Goal: Find specific page/section: Find specific page/section

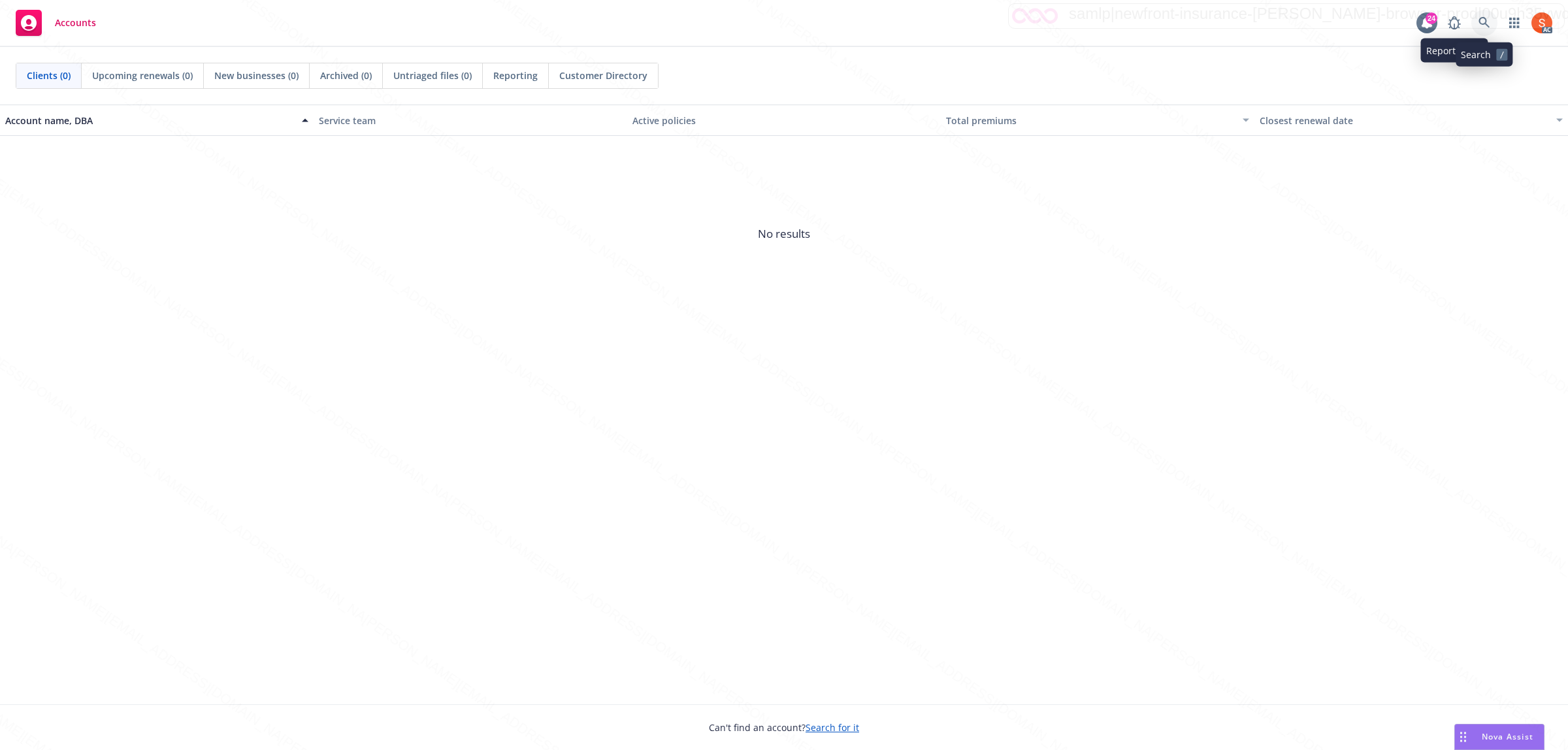
click at [1254, 21] on icon at bounding box center [1484, 23] width 12 height 12
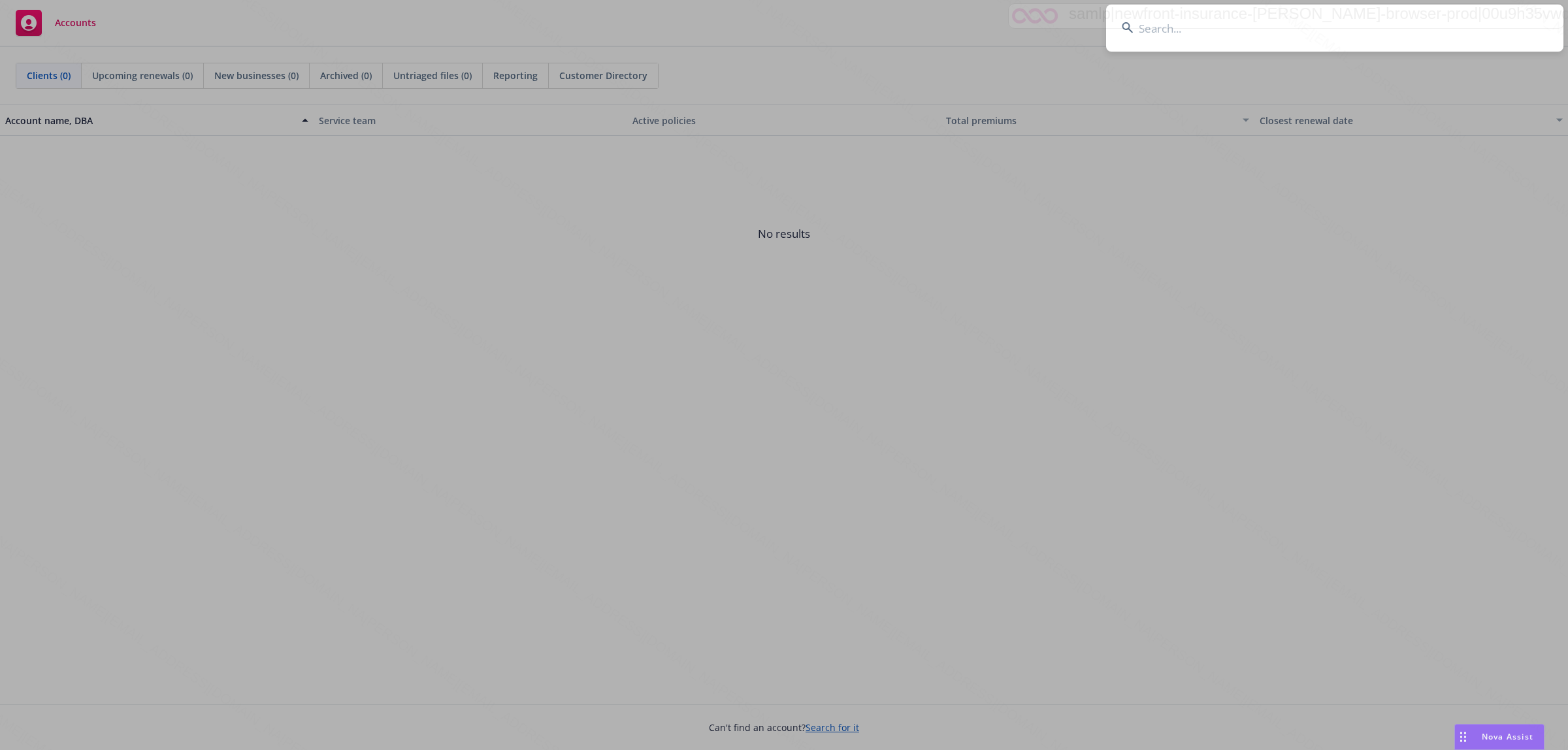
click at [1254, 37] on input at bounding box center [1334, 28] width 457 height 47
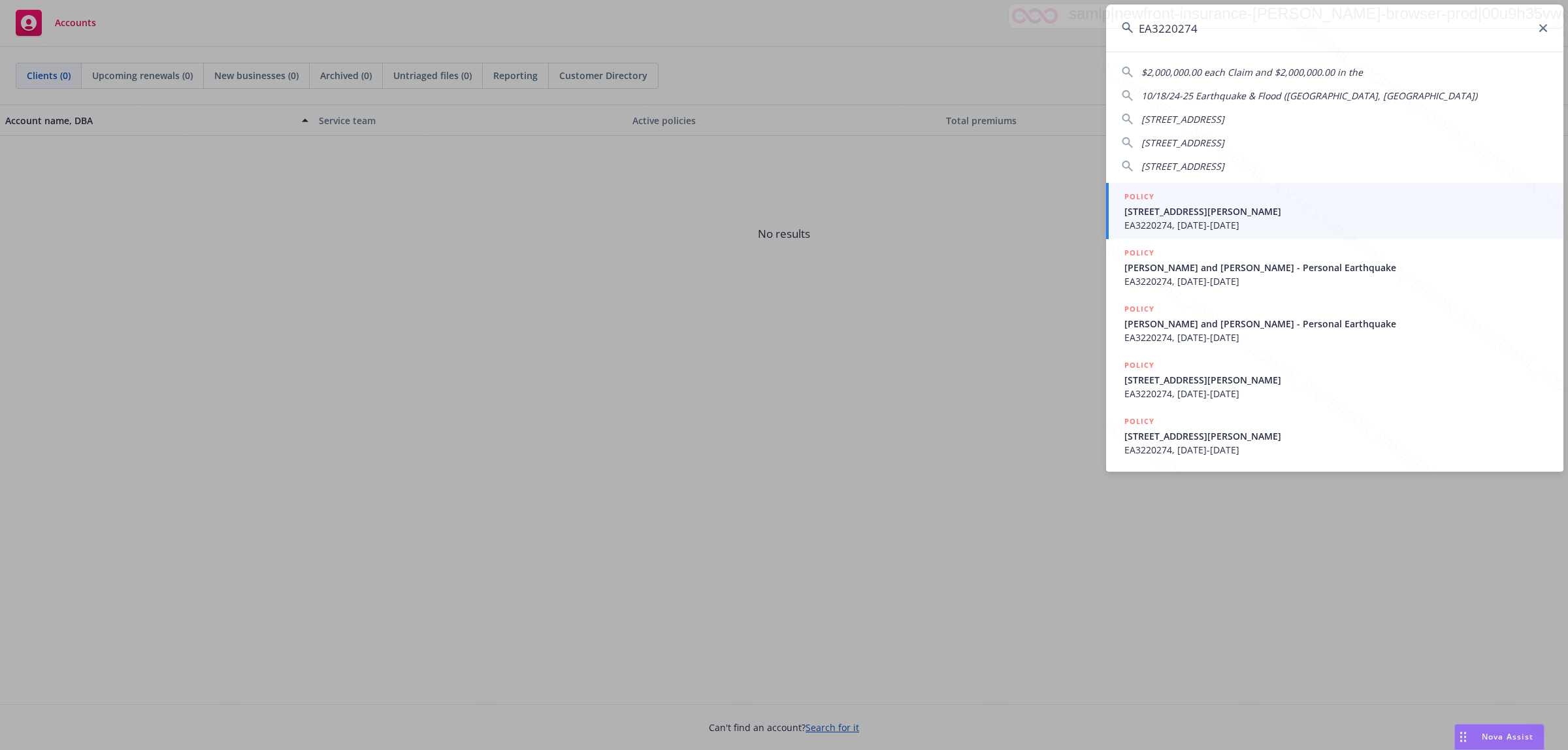
type input "EA3220274"
click at [1230, 219] on span "EA3220274, [DATE]-[DATE]" at bounding box center [1336, 225] width 424 height 14
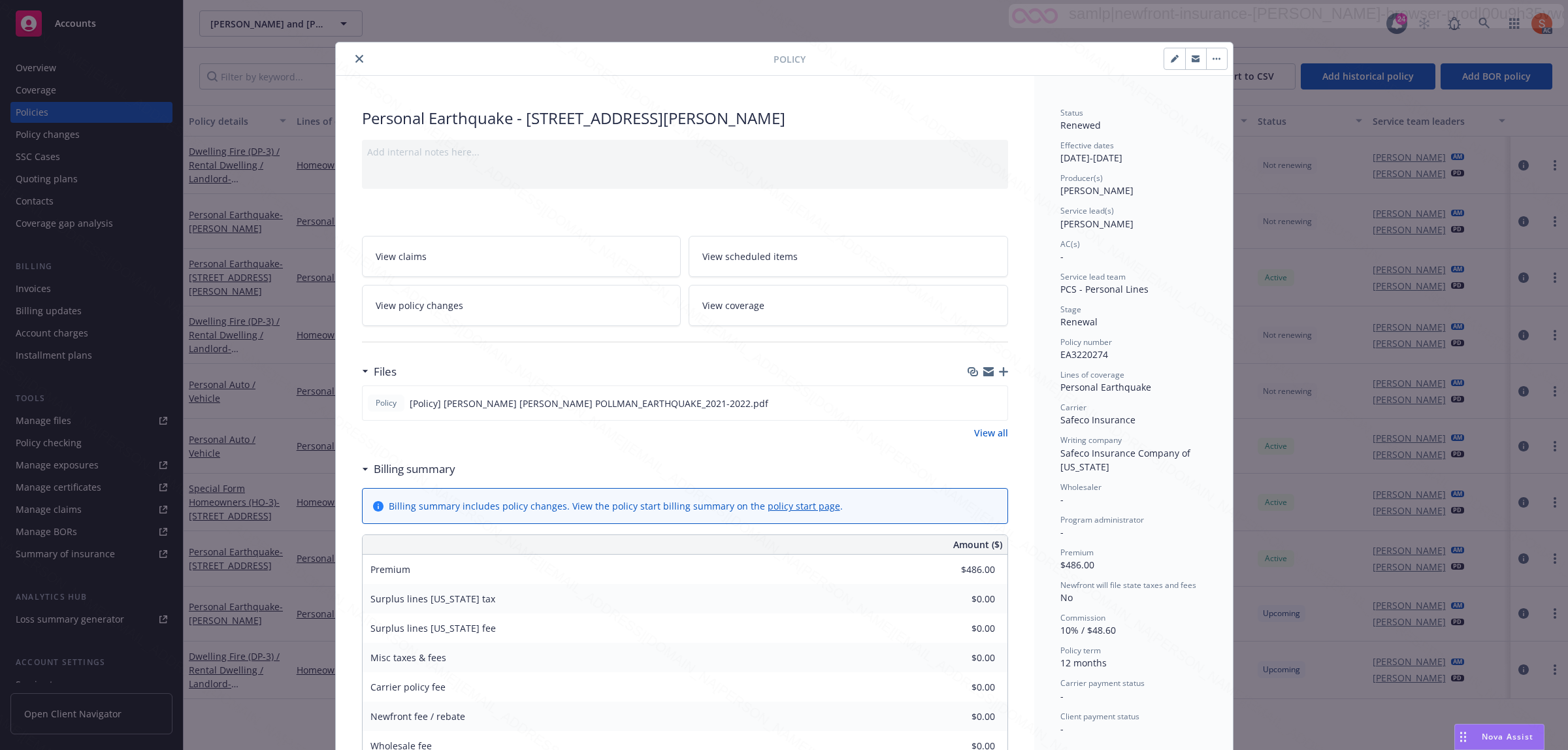
click at [355, 59] on icon "close" at bounding box center [359, 59] width 8 height 8
click at [51, 68] on div "Overview" at bounding box center [36, 68] width 41 height 21
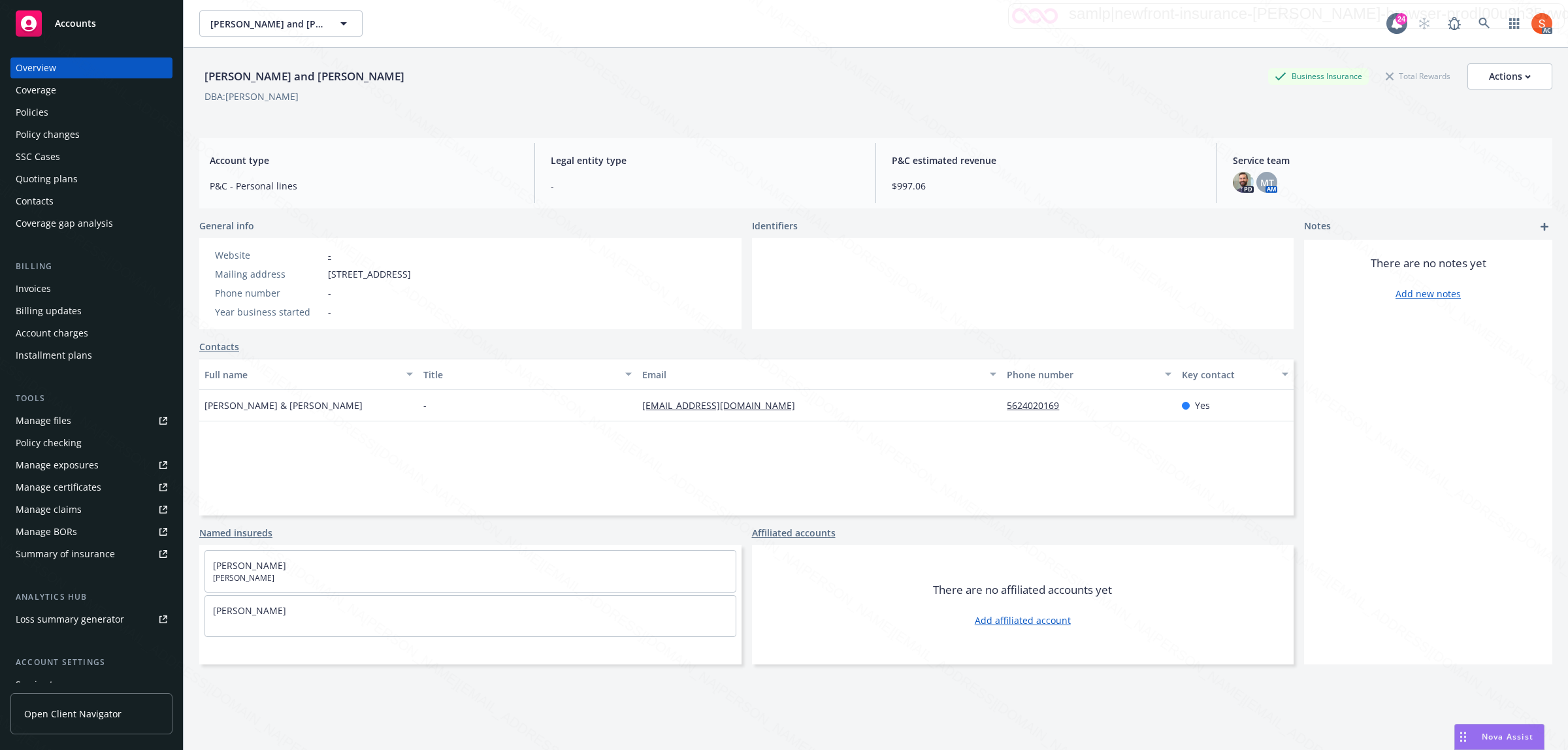
click at [812, 600] on div "There are no affiliated accounts yet Add affiliated account" at bounding box center [1022, 605] width 542 height 119
